Goal: Task Accomplishment & Management: Manage account settings

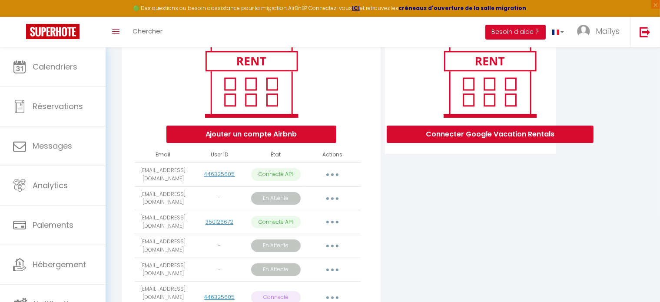
scroll to position [115, 0]
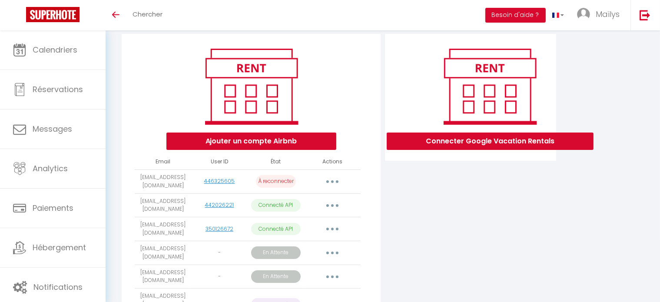
click at [332, 183] on icon "button" at bounding box center [332, 181] width 3 height 3
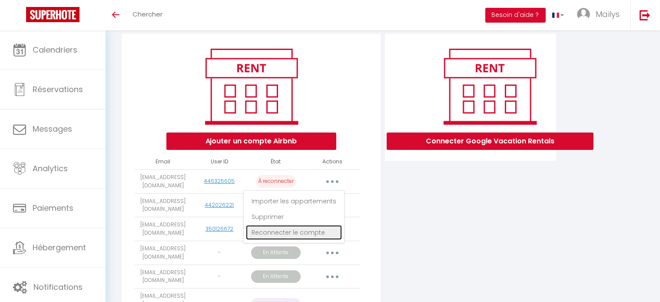
click at [299, 238] on link "Reconnecter le compte" at bounding box center [294, 232] width 96 height 15
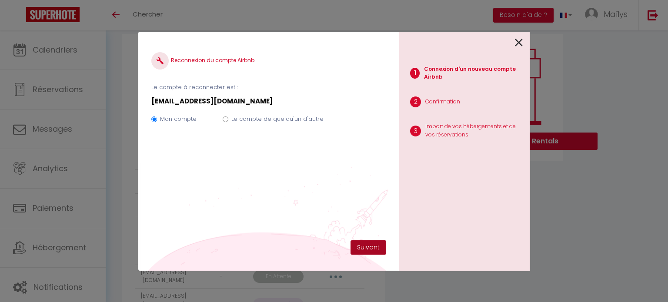
click at [372, 245] on button "Suivant" at bounding box center [368, 247] width 36 height 15
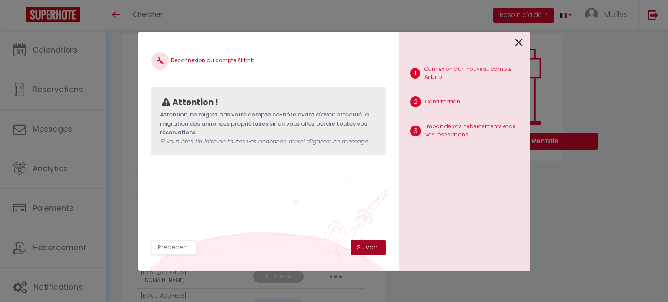
click at [372, 245] on button "Suivant" at bounding box center [368, 247] width 36 height 15
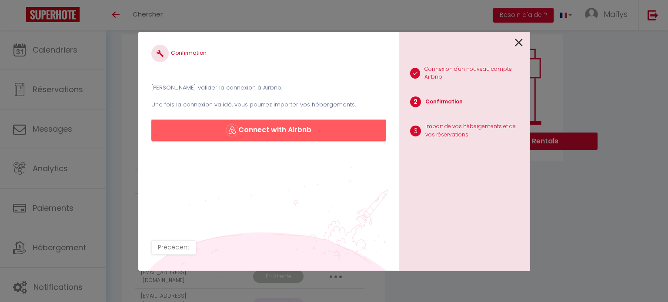
click at [327, 135] on button "Connect with Airbnb" at bounding box center [268, 130] width 235 height 21
click at [303, 130] on button "Connect with Airbnb" at bounding box center [268, 130] width 235 height 21
click at [518, 42] on icon at bounding box center [519, 42] width 8 height 13
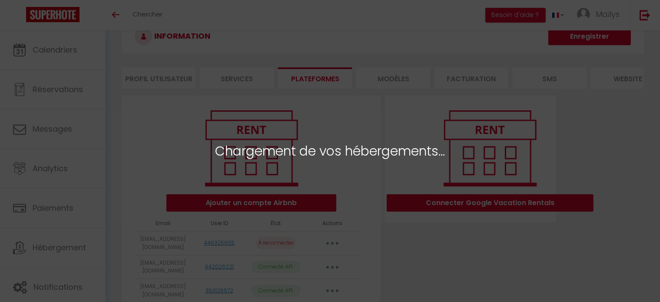
scroll to position [24, 0]
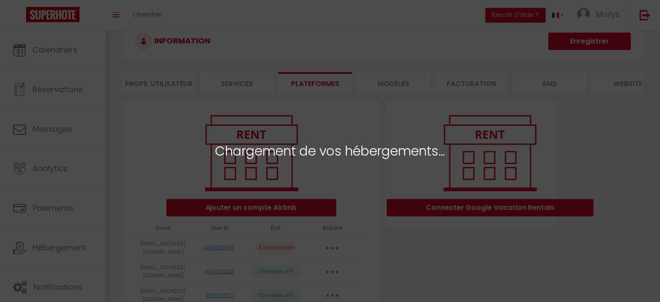
click at [364, 152] on span "Chargement de vos hébergements..." at bounding box center [330, 151] width 230 height 20
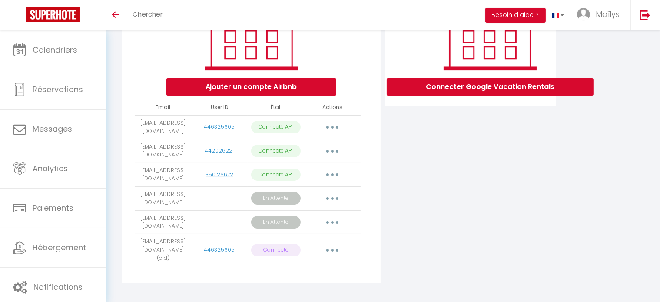
scroll to position [146, 0]
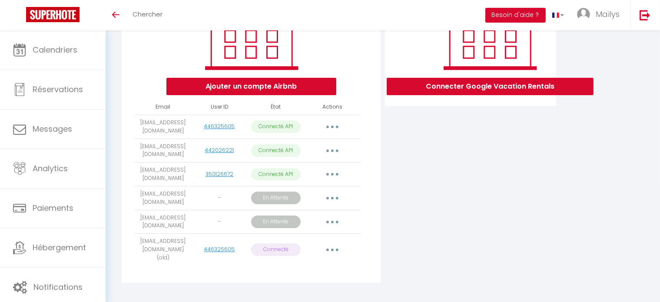
click at [329, 127] on button "button" at bounding box center [332, 127] width 24 height 14
click at [402, 160] on div "Connecter Google Vacation Rentals" at bounding box center [471, 133] width 176 height 309
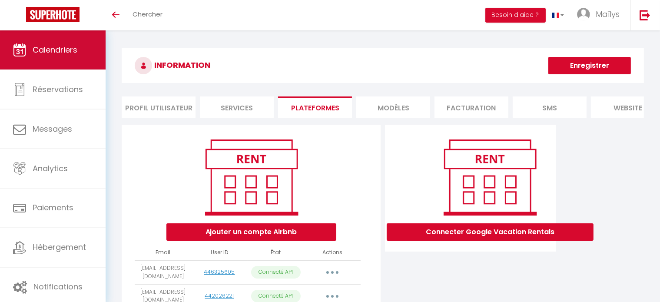
click at [72, 53] on span "Calendriers" at bounding box center [55, 49] width 45 height 11
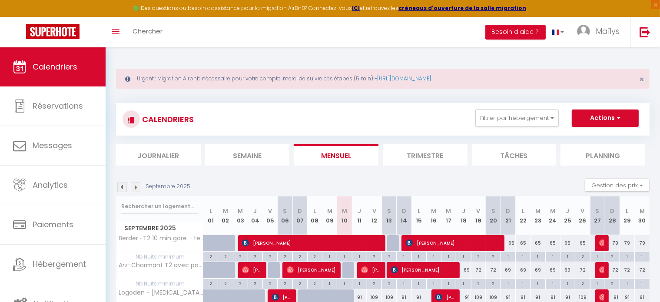
scroll to position [49, 0]
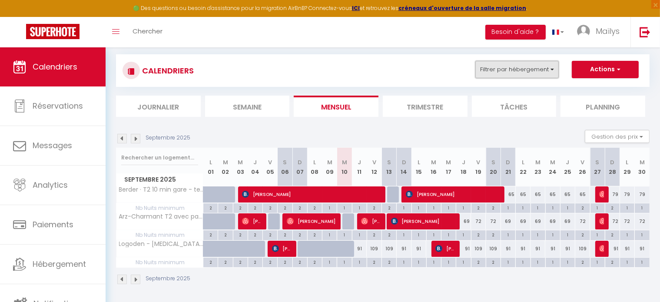
click at [493, 75] on button "Filtrer par hébergement" at bounding box center [517, 69] width 83 height 17
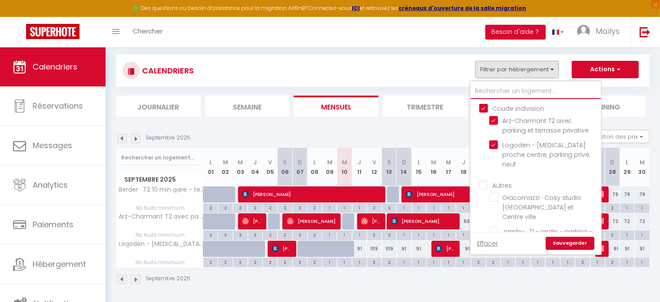
click at [494, 92] on input "text" at bounding box center [536, 91] width 130 height 16
type input "q"
checkbox input "false"
type input "qu"
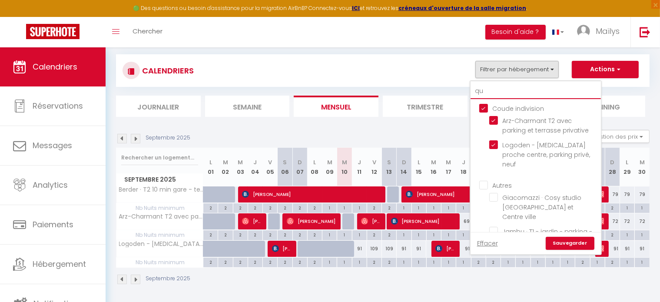
checkbox input "false"
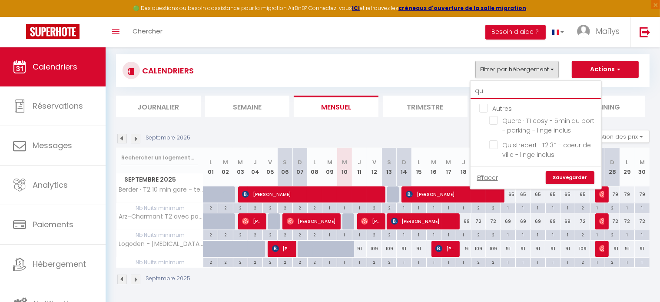
type input "qui"
checkbox input "false"
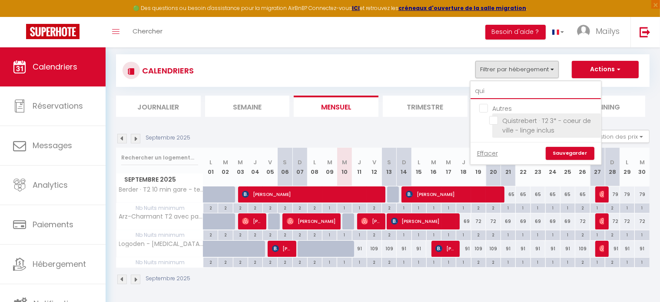
type input "qui"
click at [494, 117] on input "Quistrebert · T2 3* - coeur de ville - linge inclus" at bounding box center [544, 120] width 109 height 9
checkbox input "true"
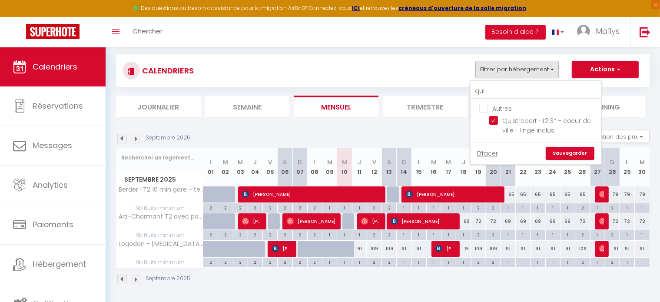
click at [580, 158] on link "Sauvegarder" at bounding box center [570, 153] width 49 height 13
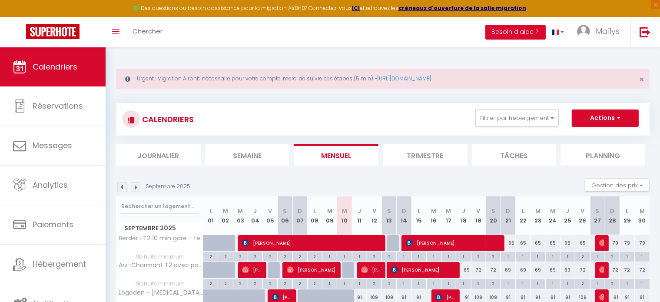
scroll to position [76, 0]
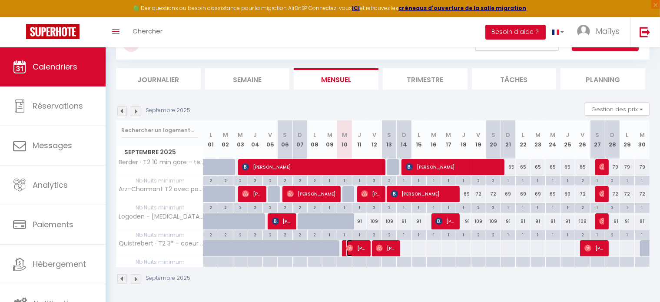
click at [359, 243] on span "[PERSON_NAME]" at bounding box center [357, 248] width 20 height 17
select select "OK"
select select "0"
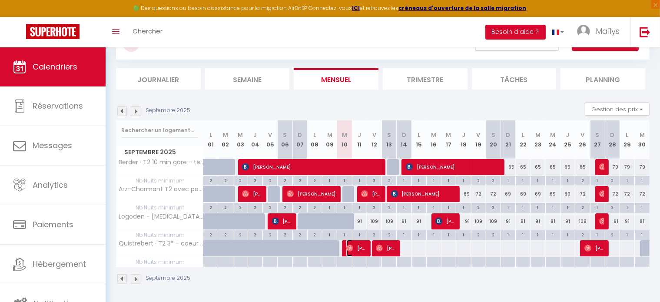
select select "1"
select select
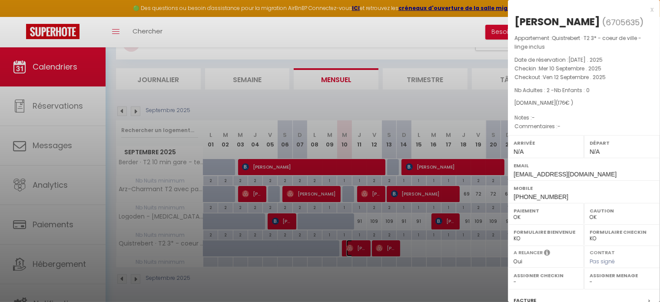
scroll to position [124, 0]
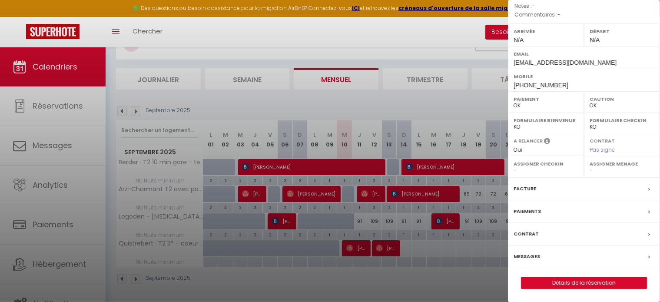
click at [538, 250] on div "Messages" at bounding box center [584, 257] width 152 height 23
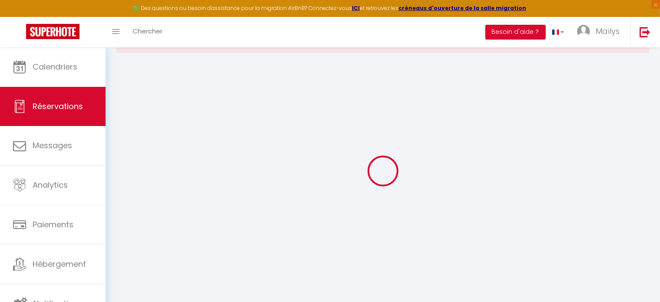
scroll to position [47, 0]
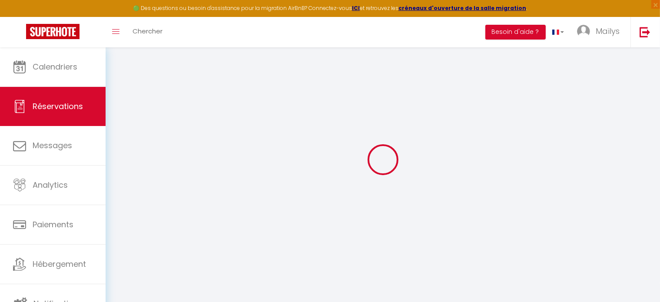
select select
checkbox input "false"
select select
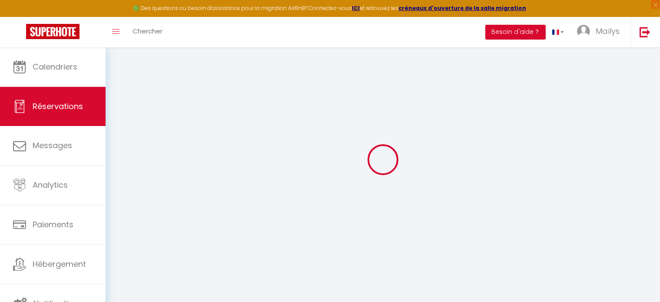
select select
checkbox input "false"
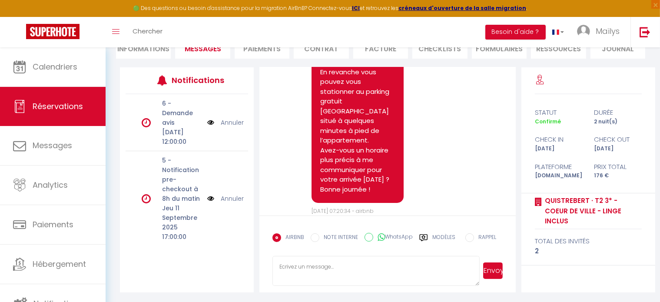
scroll to position [226, 0]
click at [443, 237] on label "Modèles" at bounding box center [444, 240] width 23 height 15
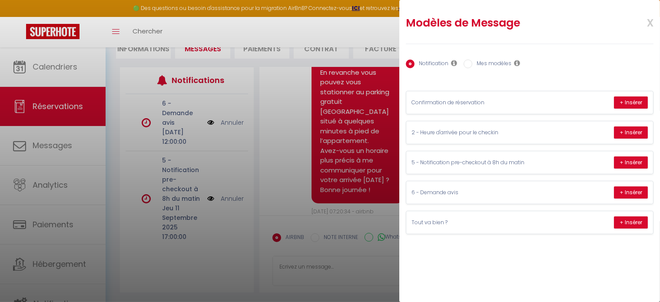
click at [478, 61] on label "Mes modèles" at bounding box center [492, 65] width 39 height 10
click at [473, 61] on input "Mes modèles" at bounding box center [468, 64] width 9 height 9
radio input "true"
radio input "false"
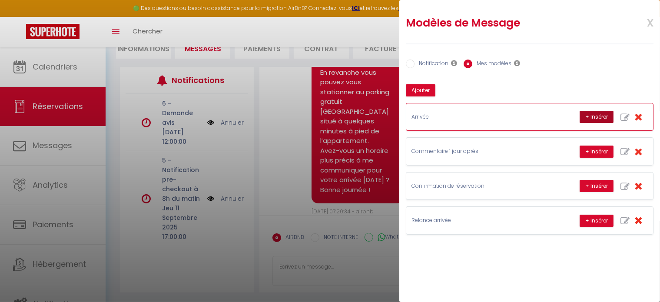
click at [598, 119] on button "+ Insérer" at bounding box center [597, 117] width 34 height 12
type textarea "Bonjour [PERSON_NAME] 😀 Nous sommes impatients de vous accueillir à [GEOGRAPHIC…"
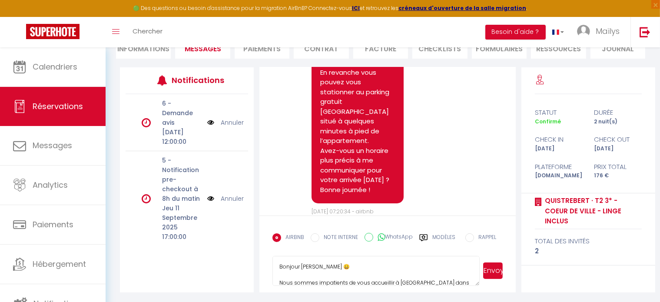
click at [490, 269] on button "Envoyer" at bounding box center [493, 271] width 20 height 17
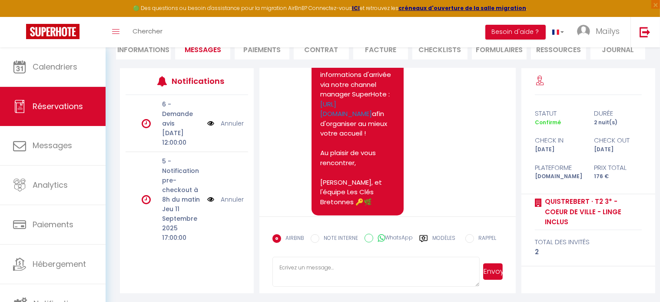
scroll to position [728, 0]
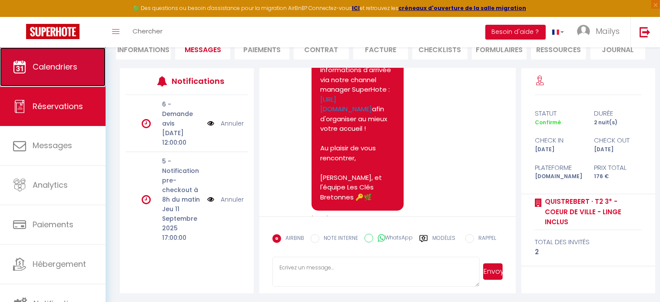
click at [70, 77] on link "Calendriers" at bounding box center [53, 66] width 106 height 39
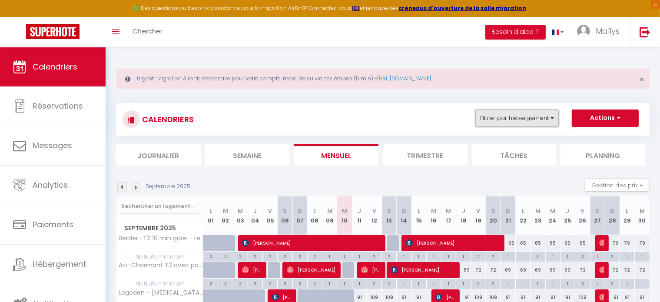
click at [516, 117] on button "Filtrer par hébergement" at bounding box center [517, 118] width 83 height 17
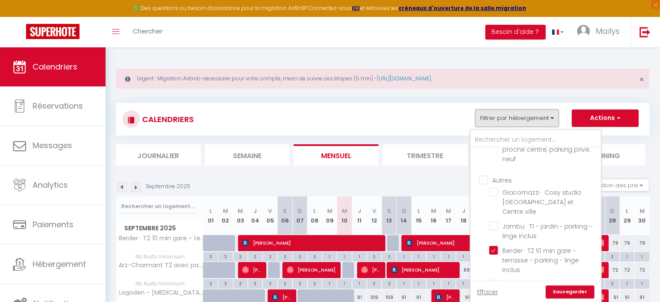
scroll to position [61, 0]
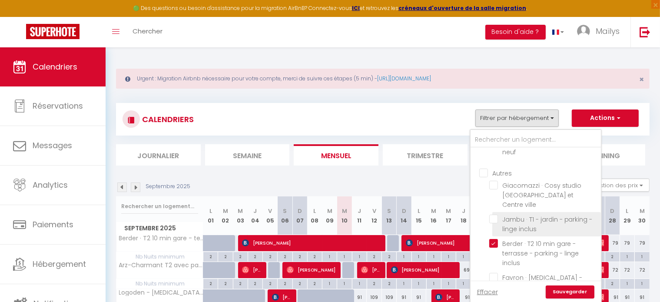
click at [500, 215] on input "Jambu · T1 - jardin - parking - linge inclus" at bounding box center [544, 219] width 109 height 9
checkbox input "true"
checkbox input "false"
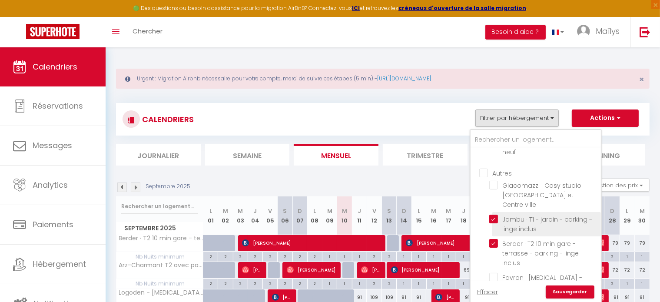
checkbox input "false"
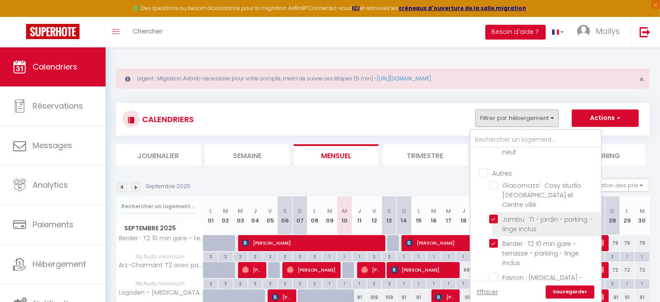
checkbox input "false"
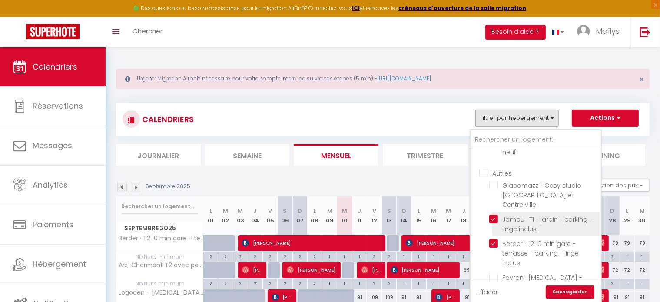
checkbox input "false"
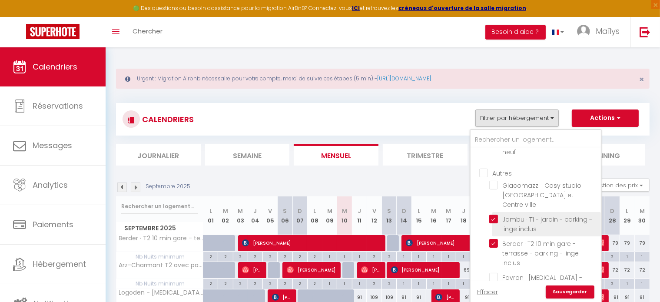
checkbox input "false"
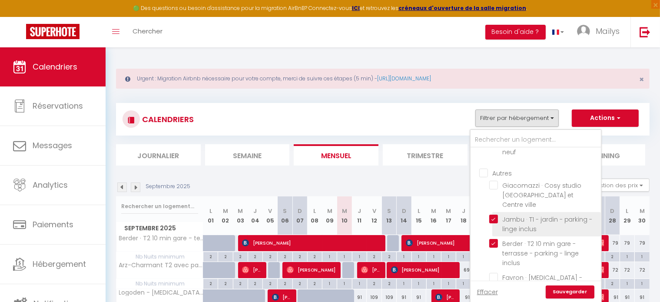
checkbox input "false"
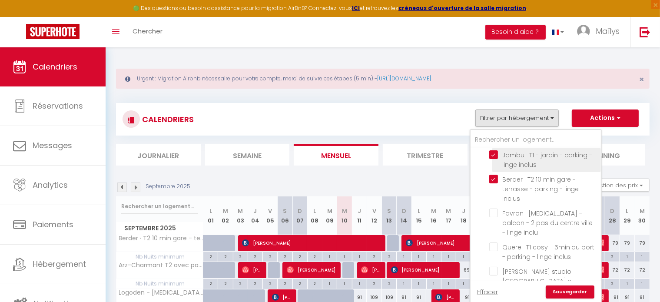
scroll to position [129, 0]
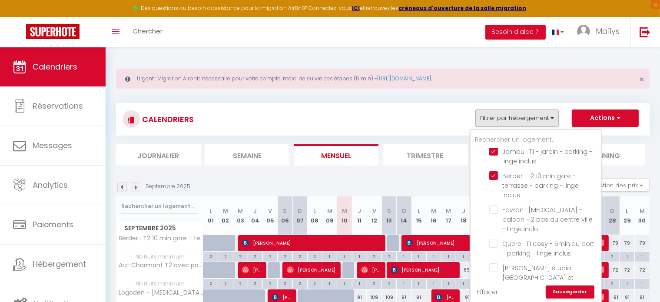
click at [496, 293] on link "Effacer" at bounding box center [487, 292] width 21 height 10
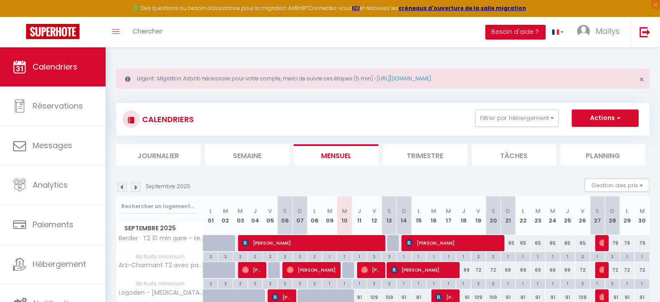
click at [340, 110] on div "CALENDRIERS Filtrer par hébergement Coude indivision Arz-Charmant T2 avec parki…" at bounding box center [383, 120] width 521 height 20
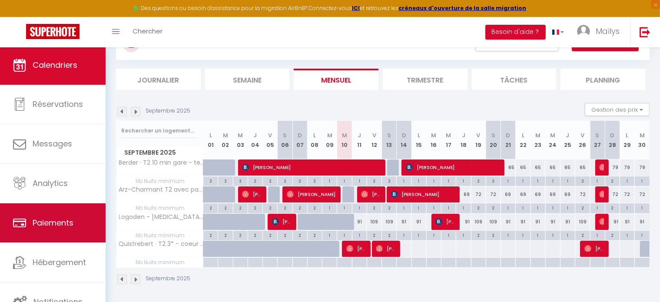
scroll to position [0, 0]
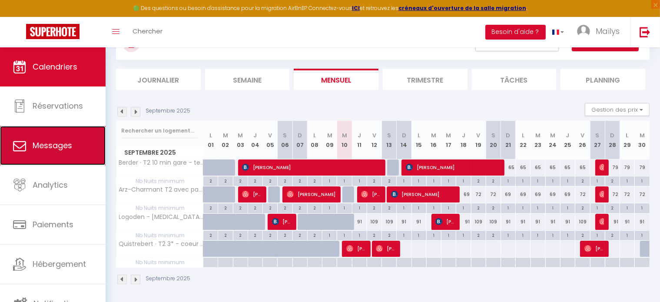
click at [64, 154] on link "Messages" at bounding box center [53, 145] width 106 height 39
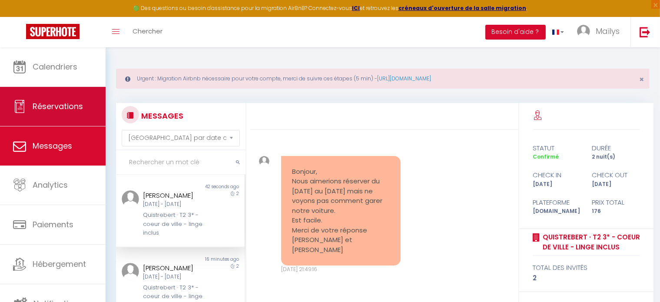
scroll to position [619, 0]
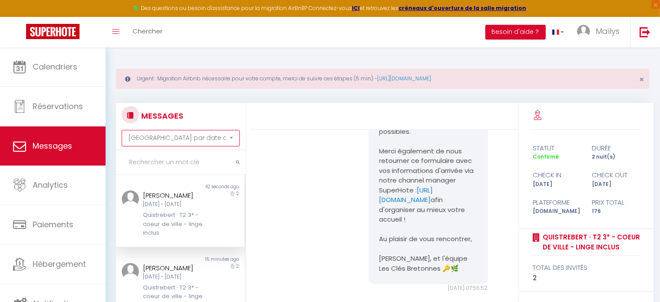
click at [176, 143] on select "Trier par date de réservation Trier par date de message" at bounding box center [181, 138] width 118 height 17
select select "booking"
click at [122, 130] on select "Trier par date de réservation Trier par date de message" at bounding box center [181, 138] width 118 height 17
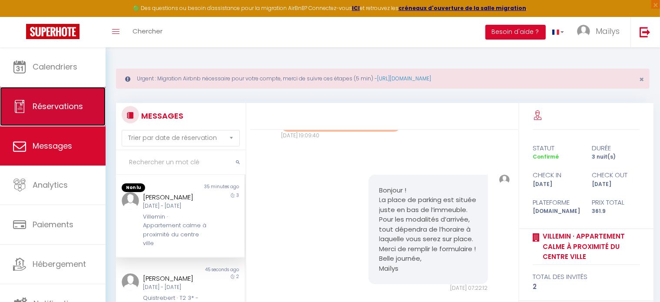
click at [70, 109] on span "Réservations" at bounding box center [58, 106] width 50 height 11
select select "not_cancelled"
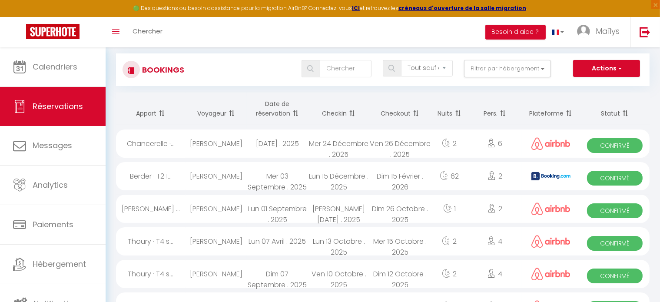
scroll to position [57, 0]
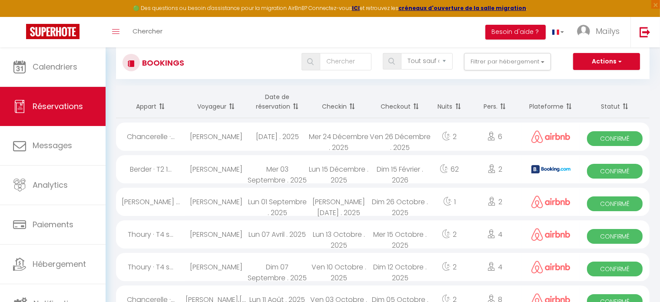
click at [275, 102] on th "Date de réservation" at bounding box center [277, 102] width 61 height 33
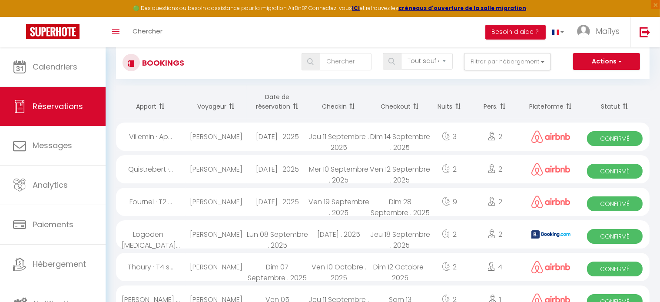
click at [283, 116] on th "Date de réservation" at bounding box center [277, 102] width 61 height 33
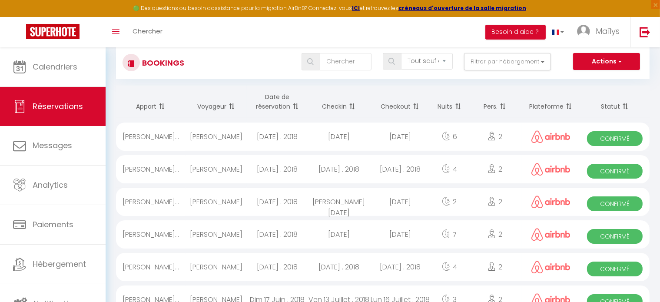
click at [337, 105] on th "Checkin" at bounding box center [338, 102] width 61 height 33
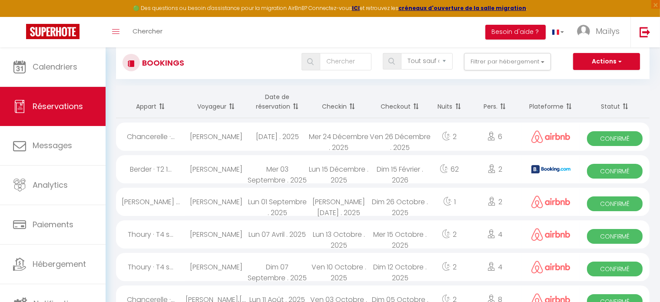
click at [337, 105] on th "Checkin" at bounding box center [338, 102] width 61 height 33
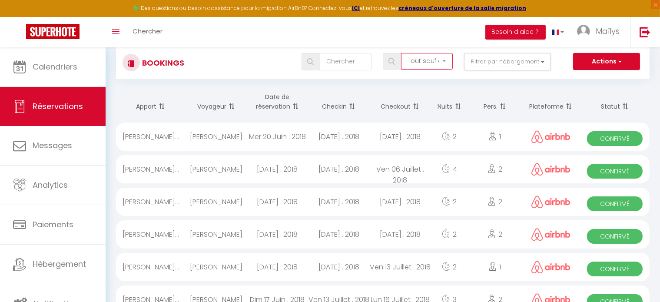
click at [431, 63] on select "Tous les statuts Annulé Confirmé Non Confirmé Tout sauf annulé No Show Request" at bounding box center [427, 61] width 52 height 17
click at [512, 68] on button "Filtrer par hébergement" at bounding box center [507, 61] width 87 height 17
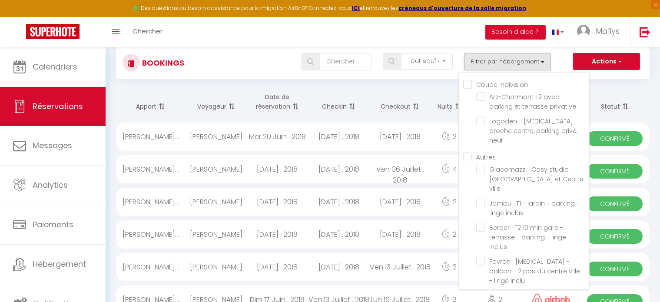
click at [384, 86] on th "Checkout" at bounding box center [400, 102] width 61 height 33
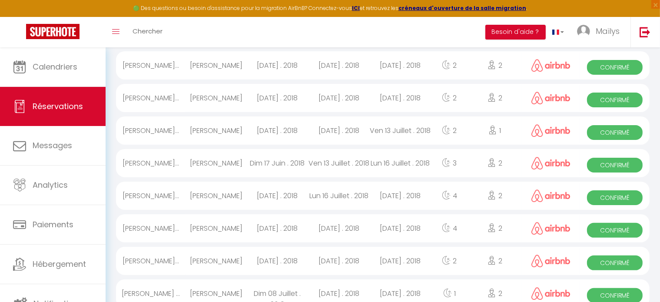
scroll to position [0, 0]
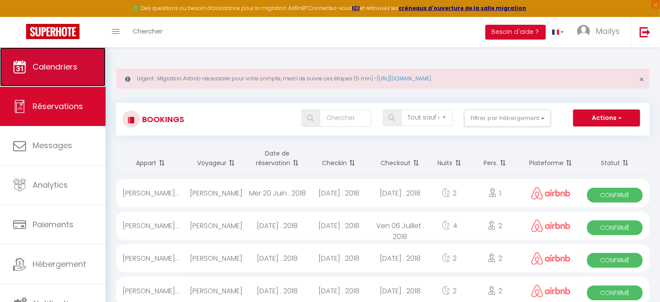
click at [75, 70] on span "Calendriers" at bounding box center [55, 66] width 45 height 11
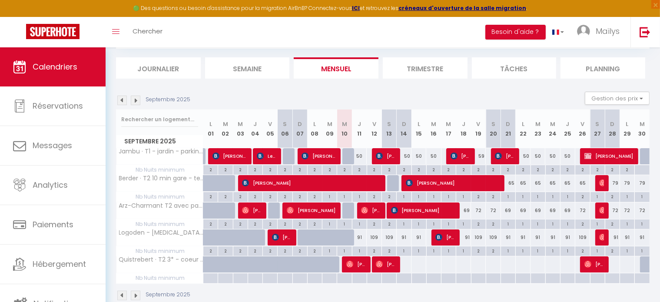
click at [523, 67] on li "Tâches" at bounding box center [514, 67] width 85 height 21
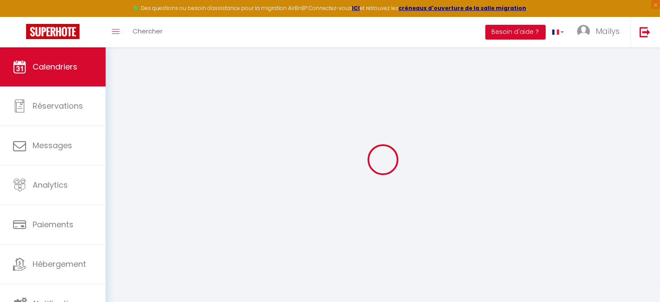
scroll to position [87, 0]
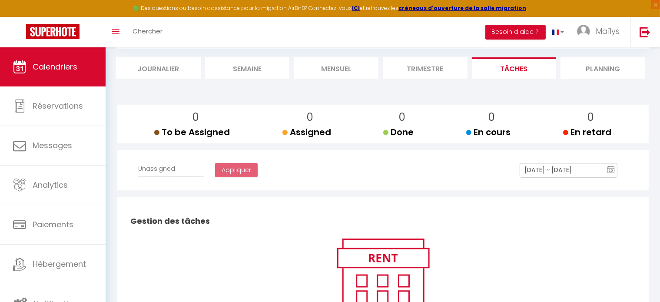
select select
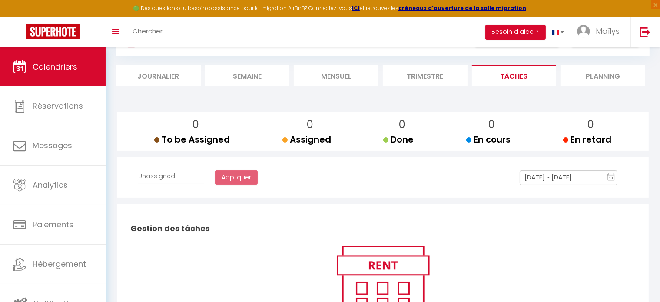
scroll to position [78, 0]
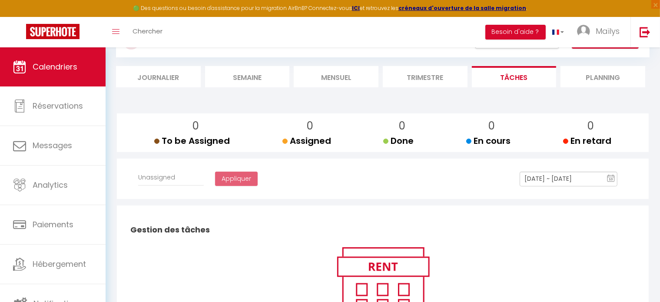
click at [611, 80] on li "Planning" at bounding box center [603, 76] width 85 height 21
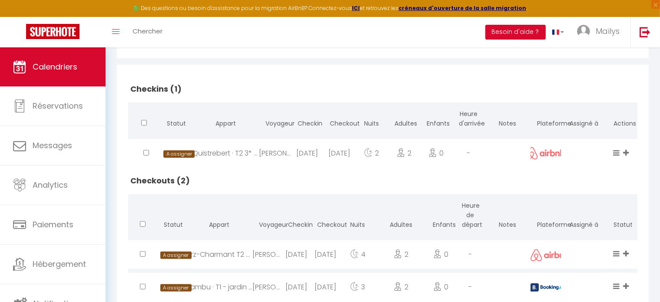
scroll to position [245, 0]
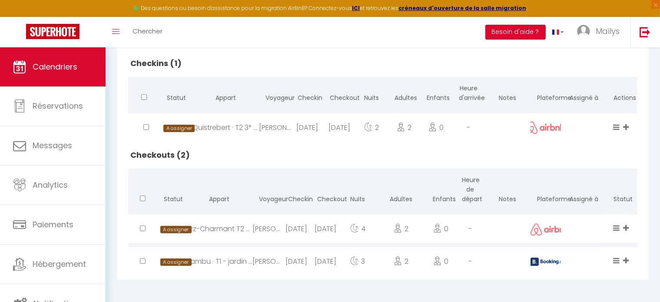
click at [329, 224] on div "[DATE]" at bounding box center [325, 229] width 29 height 28
select select "0"
select select "1"
select select
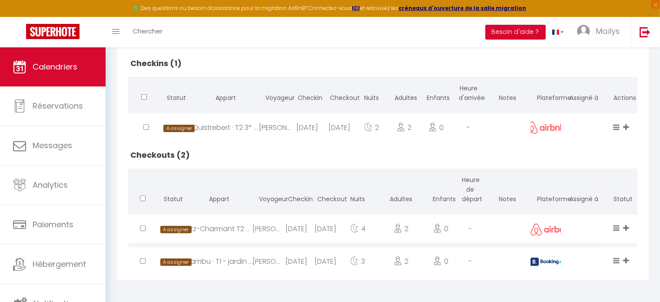
select select
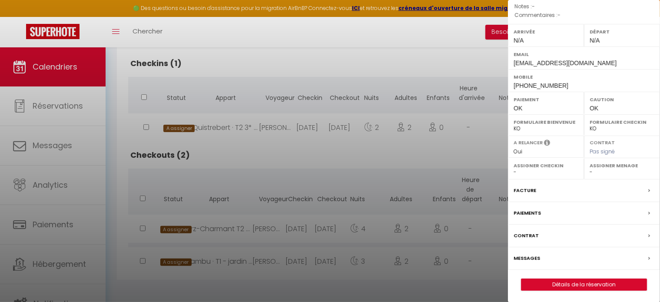
scroll to position [111, 0]
click at [554, 257] on div "Messages" at bounding box center [584, 259] width 152 height 23
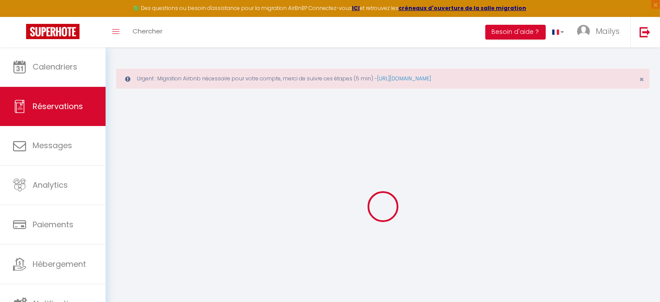
scroll to position [47, 0]
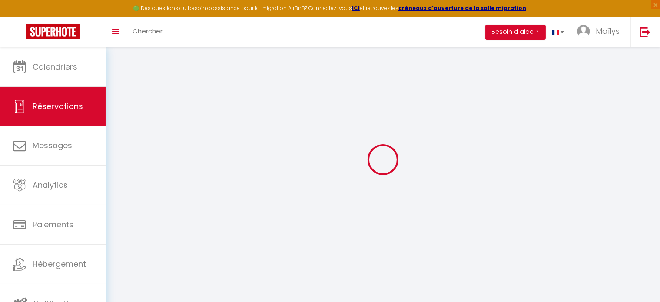
select select
checkbox input "false"
select select
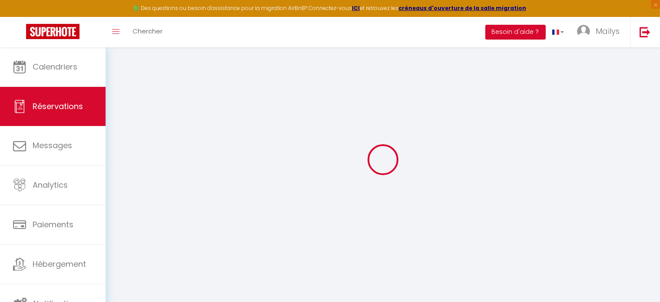
checkbox input "false"
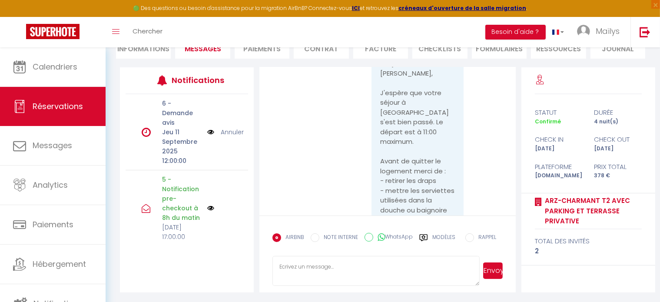
scroll to position [2776, 0]
